Goal: Check status: Check status

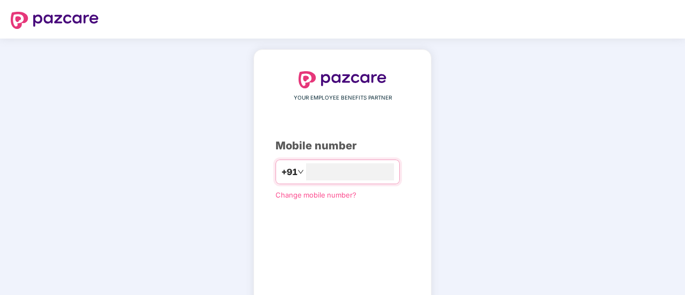
type input "**********"
click at [316, 240] on div "**********" at bounding box center [343, 196] width 134 height 251
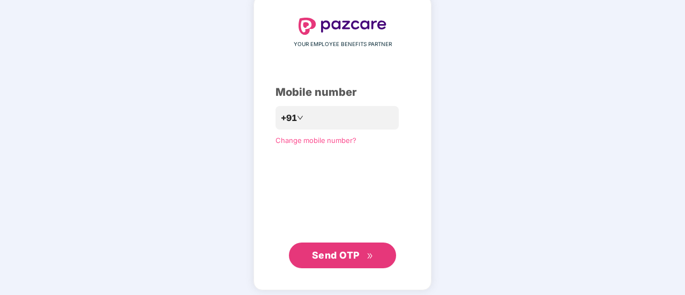
click at [331, 250] on span "Send OTP" at bounding box center [336, 255] width 48 height 11
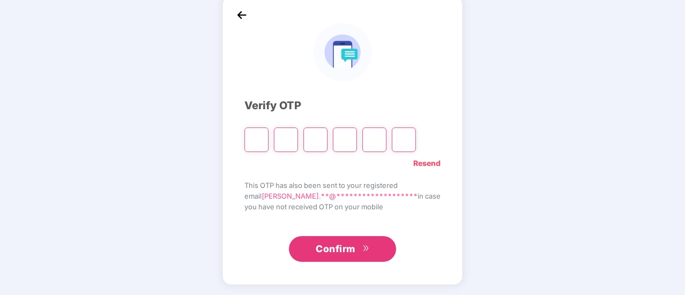
click at [250, 16] on img at bounding box center [242, 15] width 16 height 16
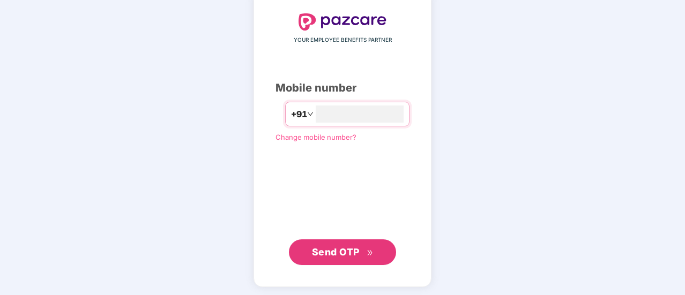
scroll to position [59, 0]
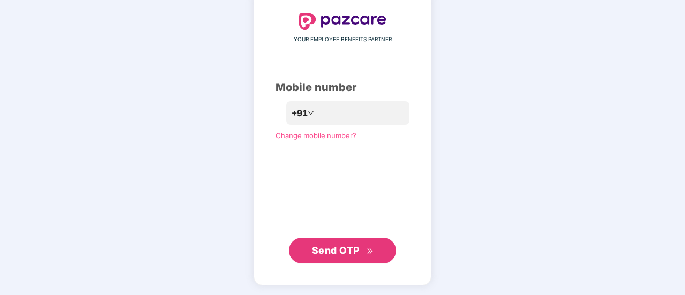
click at [353, 248] on span "Send OTP" at bounding box center [336, 250] width 48 height 11
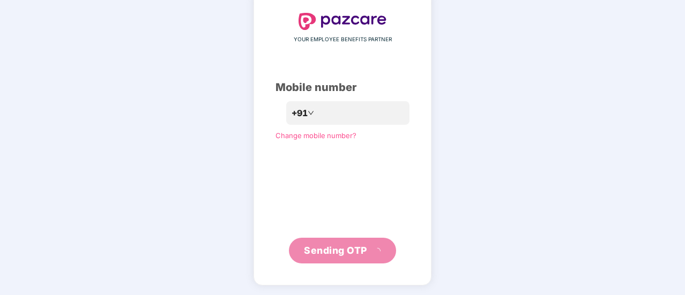
scroll to position [54, 0]
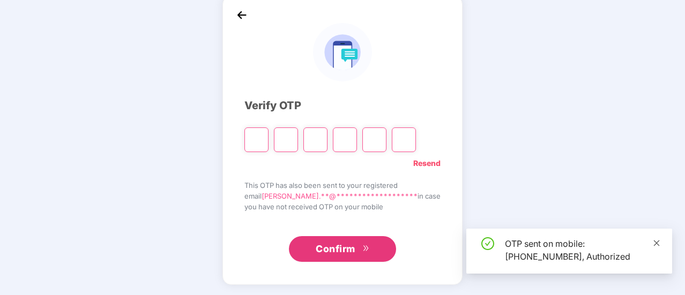
click at [656, 243] on icon "close" at bounding box center [657, 243] width 6 height 6
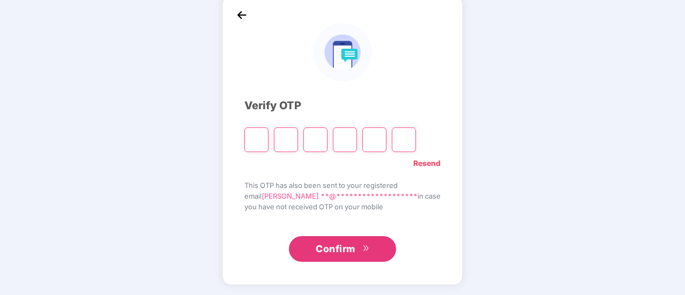
click at [269, 145] on input "Please enter verification code. Digit 1" at bounding box center [256, 140] width 24 height 25
type input "*"
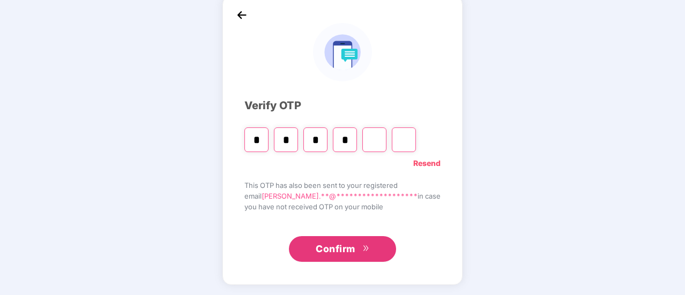
type input "*"
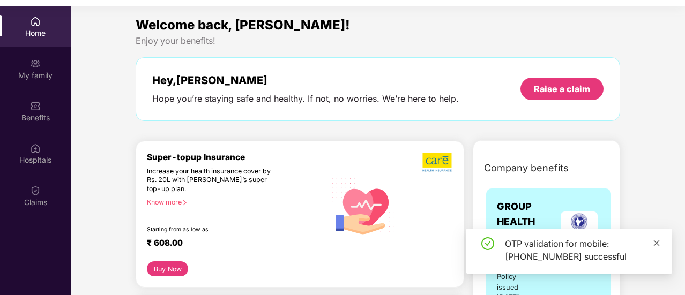
click at [659, 246] on icon "close" at bounding box center [657, 244] width 8 height 8
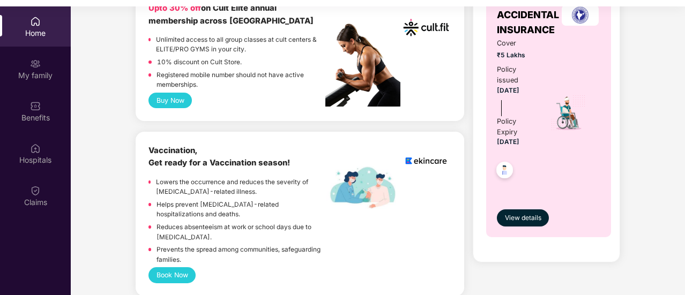
scroll to position [483, 0]
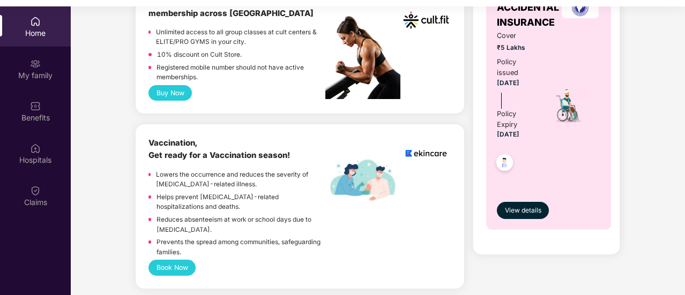
click at [517, 196] on div "View details" at bounding box center [548, 201] width 103 height 36
click at [524, 219] on div "GROUP ACCIDENTAL INSURANCE Cover ₹5 Lakhs Policy issued [DATE] Policy Expiry [D…" at bounding box center [548, 102] width 125 height 256
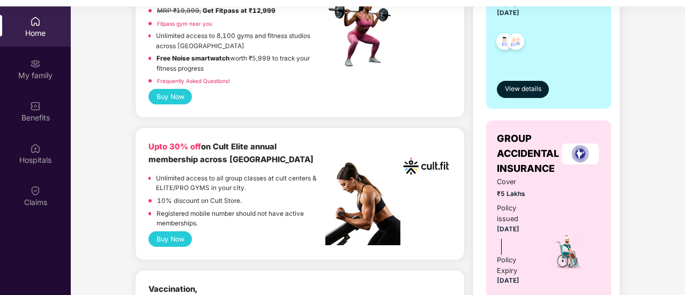
scroll to position [268, 0]
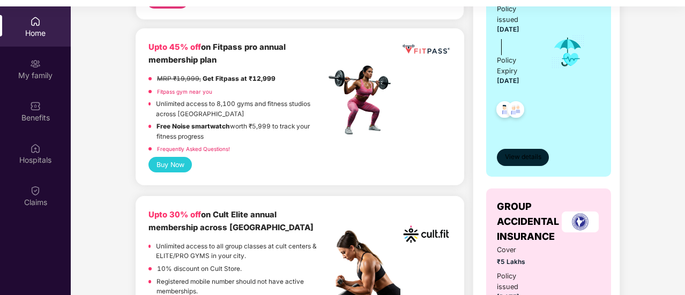
click at [527, 157] on span "View details" at bounding box center [523, 157] width 36 height 10
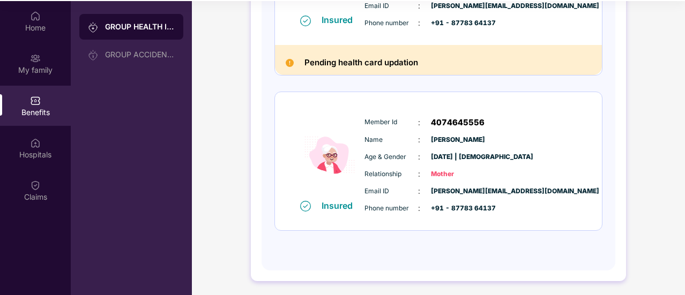
scroll to position [60, 0]
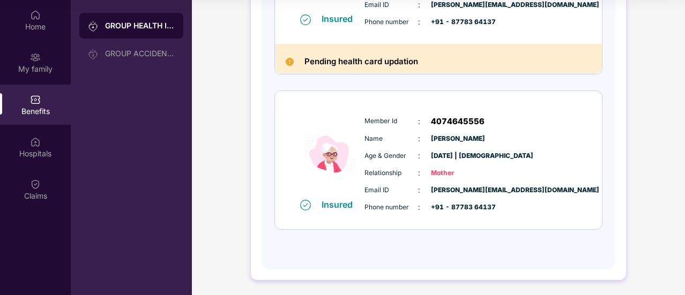
click at [485, 153] on span "[DATE] | [DEMOGRAPHIC_DATA]" at bounding box center [458, 156] width 54 height 10
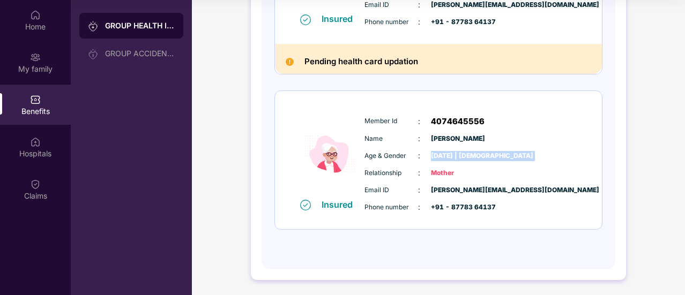
click at [485, 153] on span "[DATE] | [DEMOGRAPHIC_DATA]" at bounding box center [458, 156] width 54 height 10
click at [475, 187] on span "[PERSON_NAME][EMAIL_ADDRESS][DOMAIN_NAME]" at bounding box center [458, 191] width 54 height 10
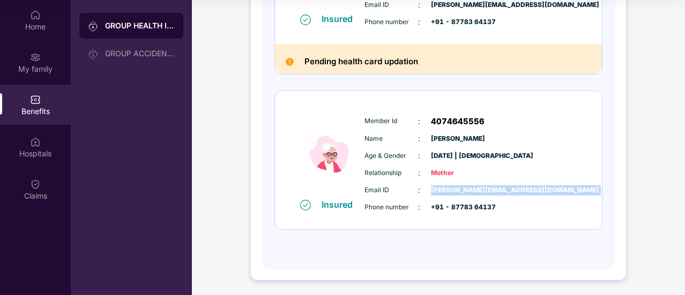
click at [475, 187] on span "[PERSON_NAME][EMAIL_ADDRESS][DOMAIN_NAME]" at bounding box center [458, 191] width 54 height 10
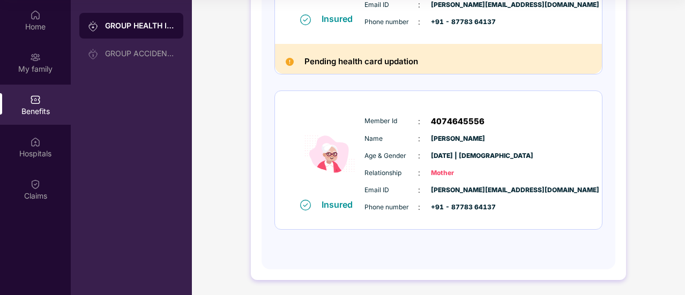
click at [473, 211] on span "+91 - 87783 64137" at bounding box center [458, 208] width 54 height 10
click at [477, 208] on span "+91 - 87783 64137" at bounding box center [458, 208] width 54 height 10
click at [479, 190] on span "[PERSON_NAME][EMAIL_ADDRESS][DOMAIN_NAME]" at bounding box center [458, 191] width 54 height 10
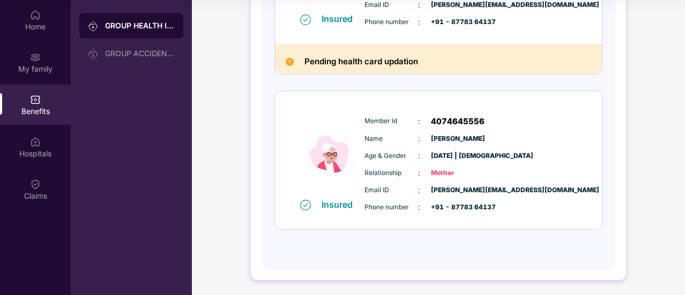
click at [478, 190] on span "[PERSON_NAME][EMAIL_ADDRESS][DOMAIN_NAME]" at bounding box center [458, 191] width 54 height 10
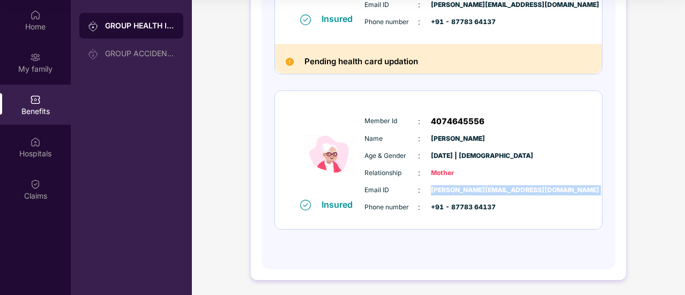
click at [478, 190] on span "[PERSON_NAME][EMAIL_ADDRESS][DOMAIN_NAME]" at bounding box center [458, 191] width 54 height 10
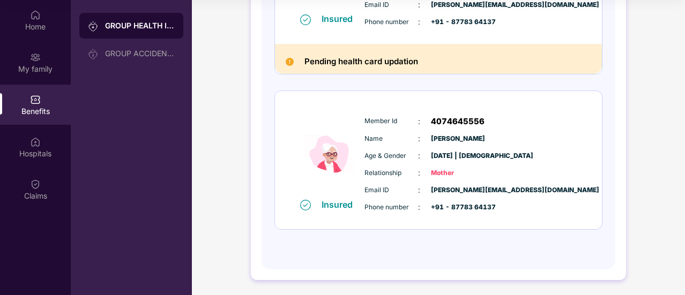
click at [478, 203] on span "+91 - 87783 64137" at bounding box center [458, 208] width 54 height 10
click at [485, 186] on span "[PERSON_NAME][EMAIL_ADDRESS][DOMAIN_NAME]" at bounding box center [458, 191] width 54 height 10
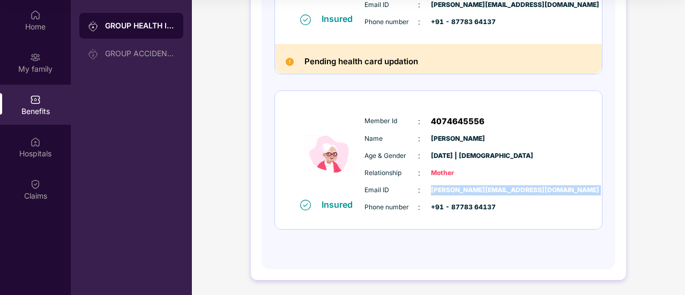
click at [485, 186] on span "[PERSON_NAME][EMAIL_ADDRESS][DOMAIN_NAME]" at bounding box center [458, 191] width 54 height 10
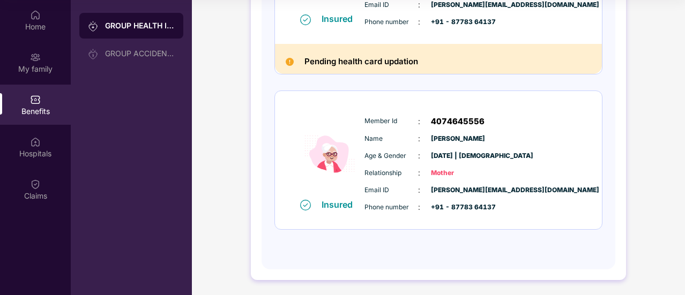
click at [479, 208] on span "+91 - 87783 64137" at bounding box center [458, 208] width 54 height 10
click at [478, 208] on span "+91 - 87783 64137" at bounding box center [458, 208] width 54 height 10
click at [484, 223] on div "Insured Member Id : 4074645556 Name : [PERSON_NAME] & Gender : [DATE] | [DEMOGR…" at bounding box center [438, 160] width 327 height 139
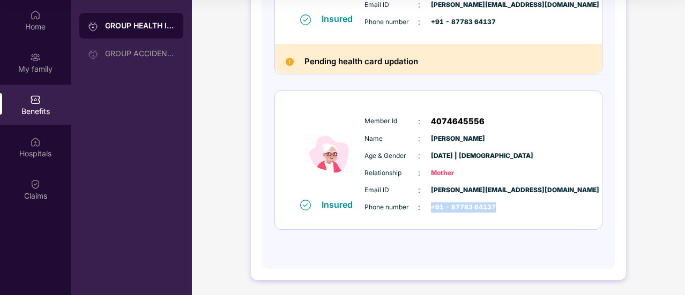
click at [484, 223] on div "Insured Member Id : 4074645556 Name : [PERSON_NAME] & Gender : [DATE] | [DEMOGR…" at bounding box center [438, 160] width 327 height 139
click at [468, 188] on span "[PERSON_NAME][EMAIL_ADDRESS][DOMAIN_NAME]" at bounding box center [458, 191] width 54 height 10
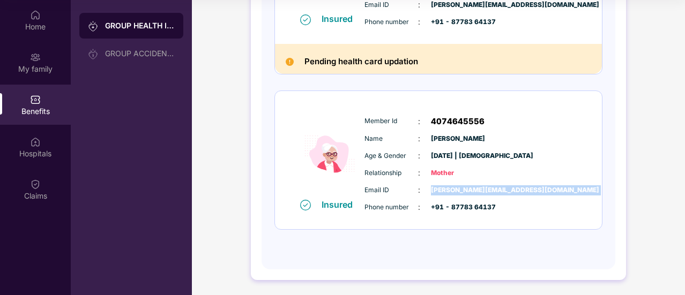
click at [468, 188] on span "[PERSON_NAME][EMAIL_ADDRESS][DOMAIN_NAME]" at bounding box center [458, 191] width 54 height 10
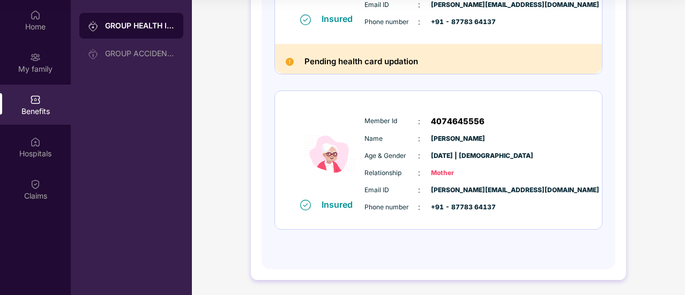
click at [447, 171] on span "Mother" at bounding box center [458, 173] width 54 height 10
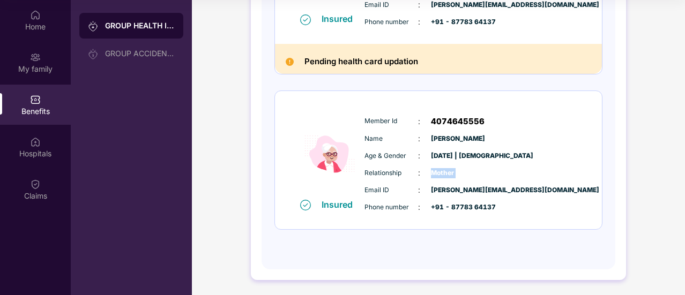
click at [447, 171] on span "Mother" at bounding box center [458, 173] width 54 height 10
click at [457, 189] on span "[PERSON_NAME][EMAIL_ADDRESS][DOMAIN_NAME]" at bounding box center [458, 191] width 54 height 10
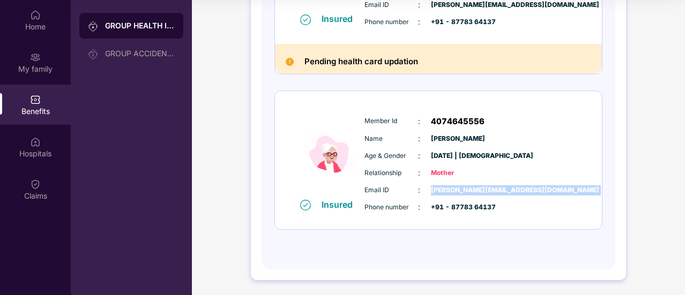
click at [457, 189] on span "[PERSON_NAME][EMAIL_ADDRESS][DOMAIN_NAME]" at bounding box center [458, 191] width 54 height 10
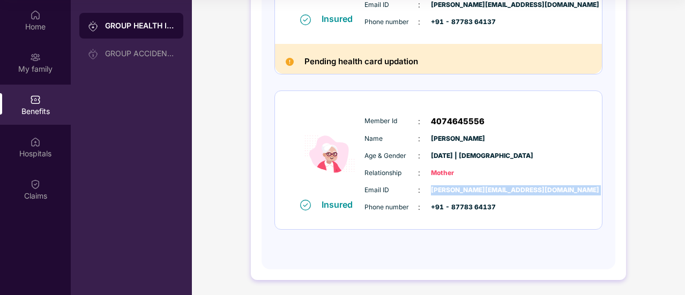
click at [457, 189] on span "[PERSON_NAME][EMAIL_ADDRESS][DOMAIN_NAME]" at bounding box center [458, 191] width 54 height 10
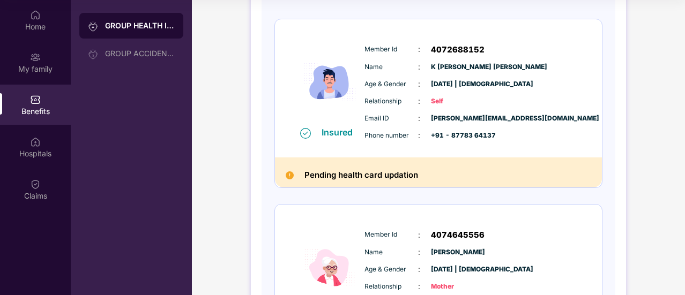
scroll to position [91, 0]
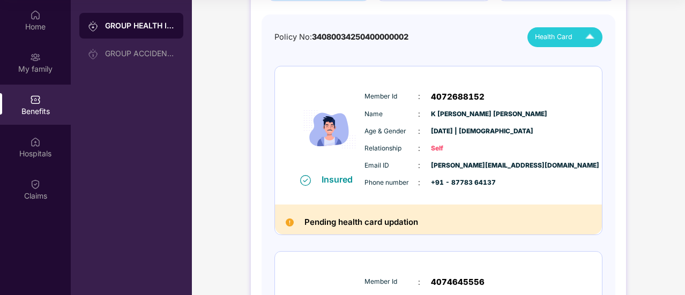
click at [550, 34] on span "Health Card" at bounding box center [554, 37] width 38 height 11
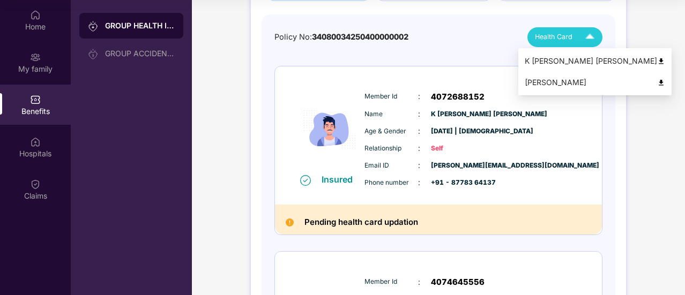
click at [544, 78] on div "[PERSON_NAME]" at bounding box center [595, 83] width 140 height 12
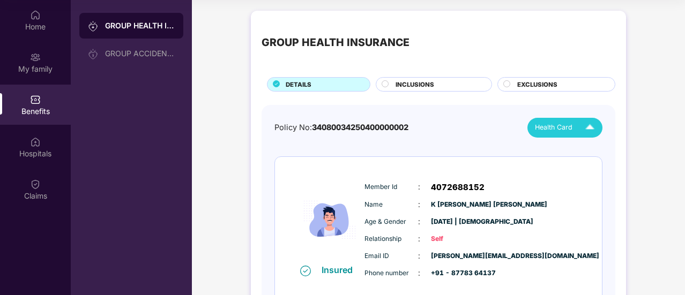
scroll to position [0, 0]
click at [628, 162] on div "GROUP HEALTH INSURANCE DETAILS INCLUSIONS EXCLUSIONS Policy No: 340800342504000…" at bounding box center [438, 276] width 493 height 543
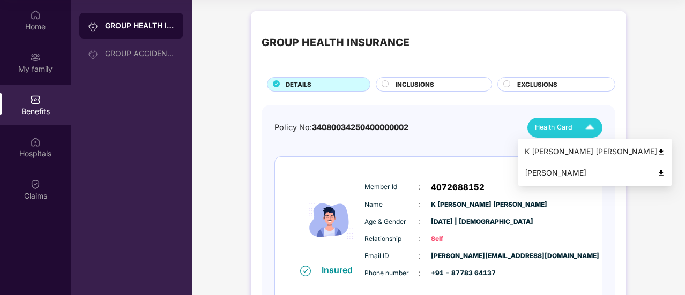
click at [564, 127] on span "Health Card" at bounding box center [554, 127] width 38 height 11
click at [562, 147] on div "K [PERSON_NAME] [PERSON_NAME]" at bounding box center [595, 152] width 140 height 12
